Goal: Task Accomplishment & Management: Manage account settings

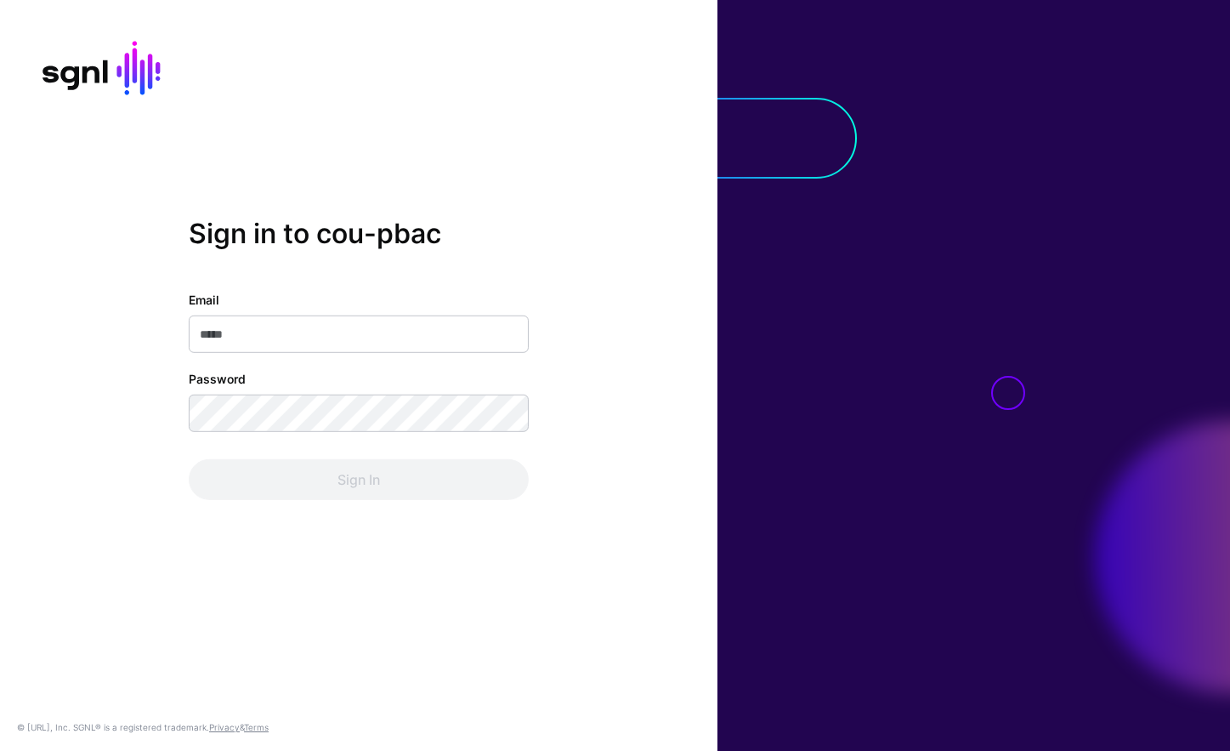
type input "**********"
click at [400, 485] on div "Sign In" at bounding box center [359, 479] width 340 height 41
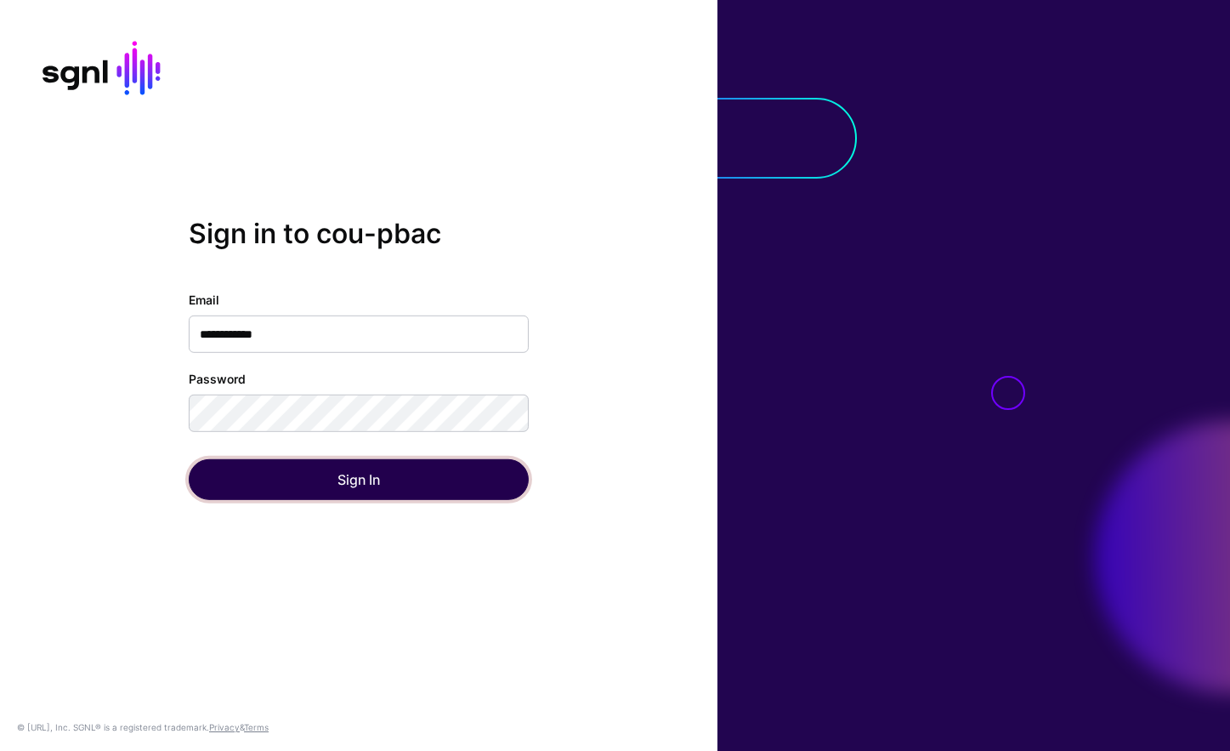
click at [400, 485] on button "Sign In" at bounding box center [359, 479] width 340 height 41
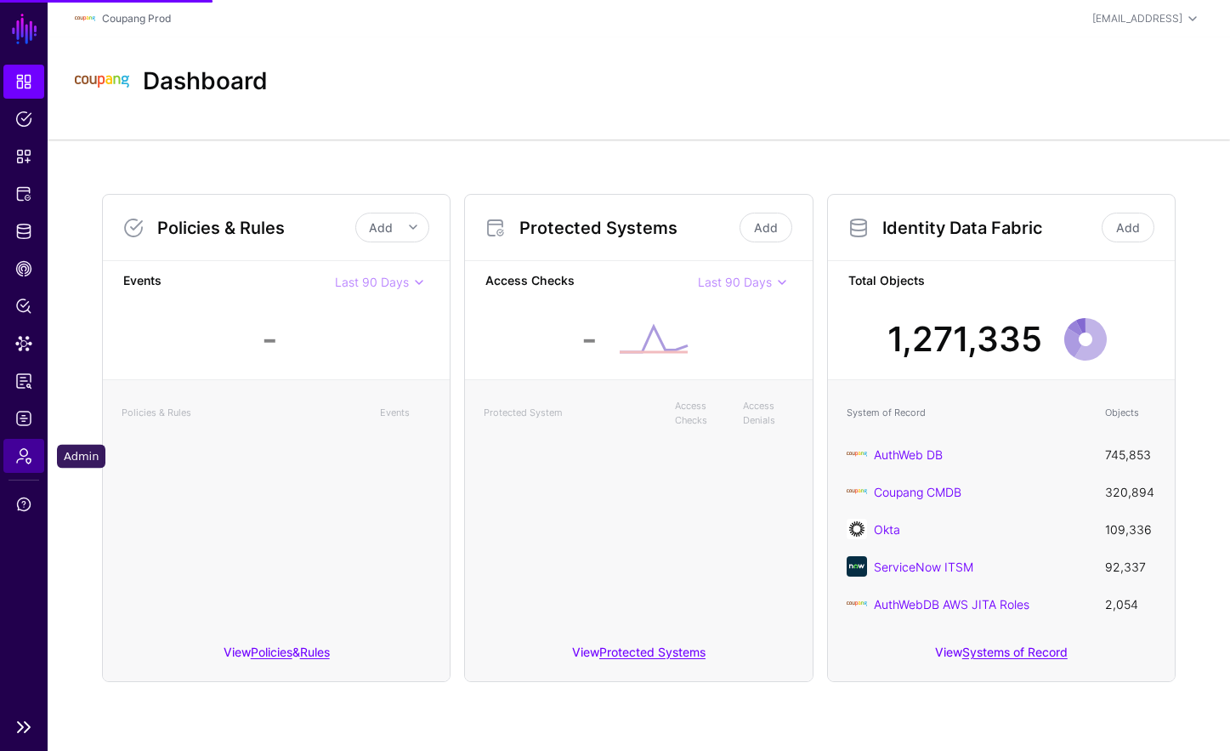
click at [33, 457] on link "Admin" at bounding box center [23, 456] width 41 height 34
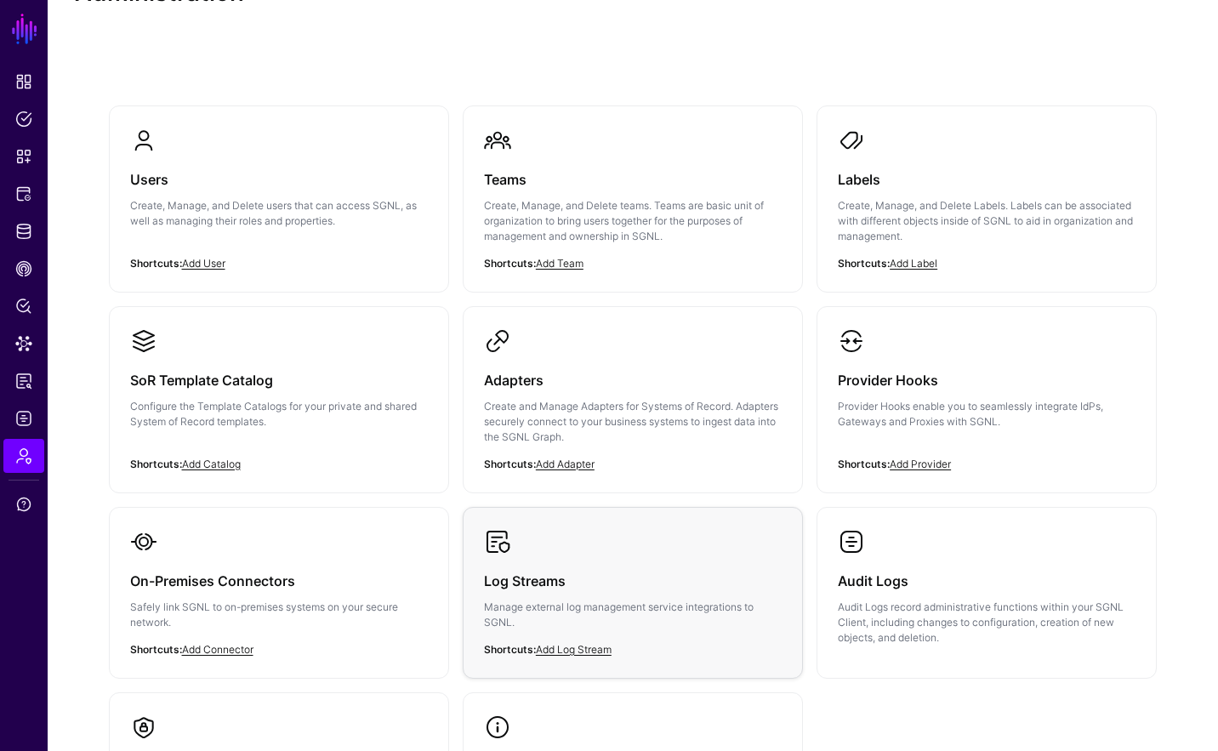
scroll to position [77, 0]
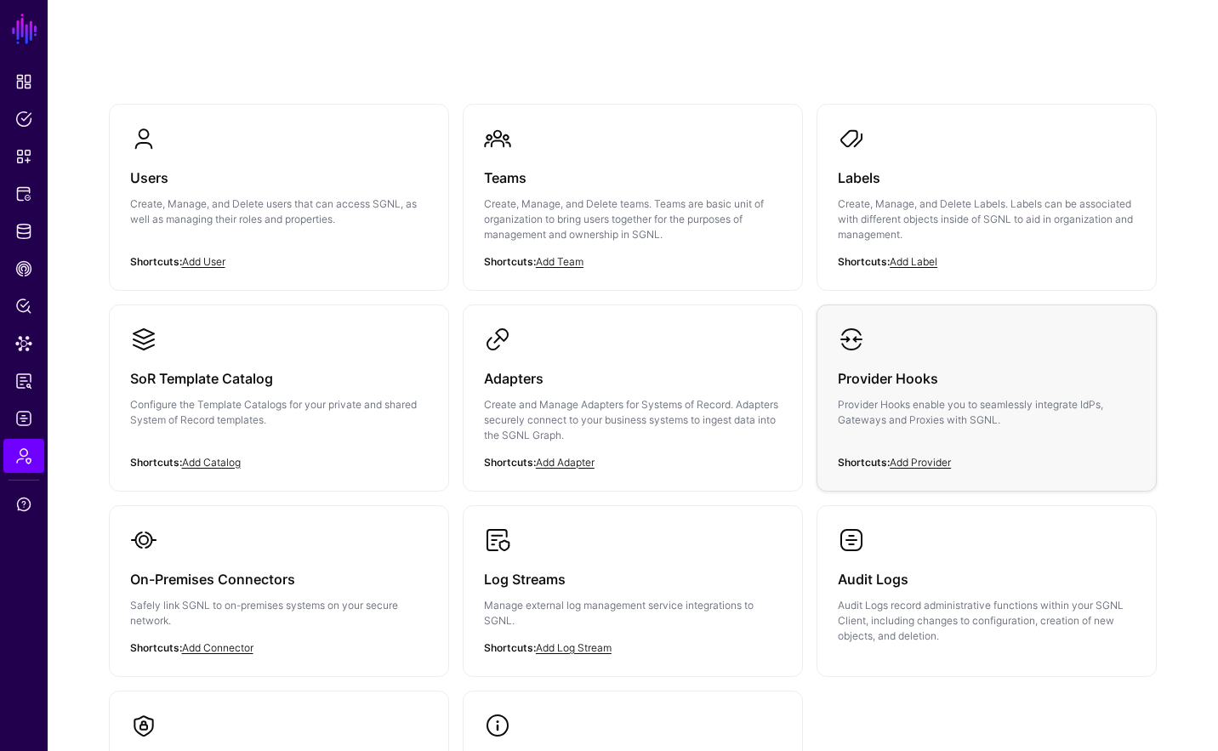
click at [954, 360] on div "Provider Hooks Provider Hooks enable you to seamlessly integrate IdPs, Gateways…" at bounding box center [987, 404] width 298 height 102
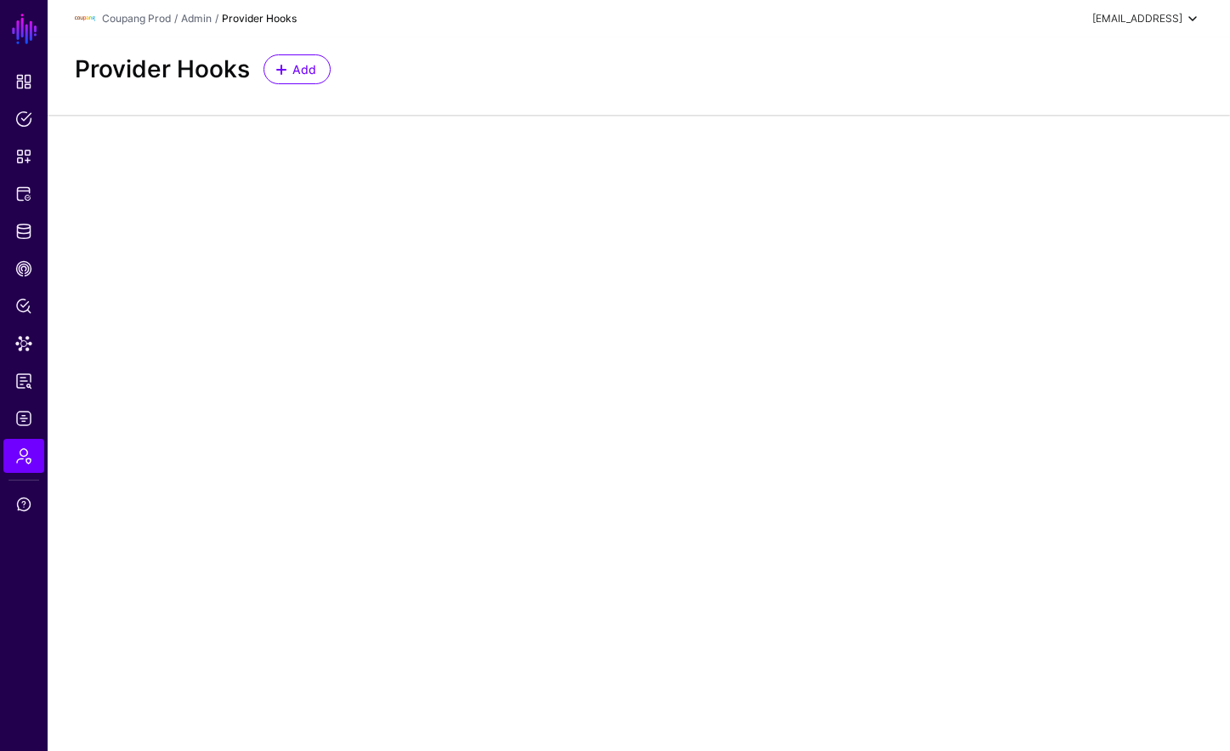
click at [1137, 14] on div "[EMAIL_ADDRESS]" at bounding box center [1138, 18] width 90 height 15
